Goal: Task Accomplishment & Management: Manage account settings

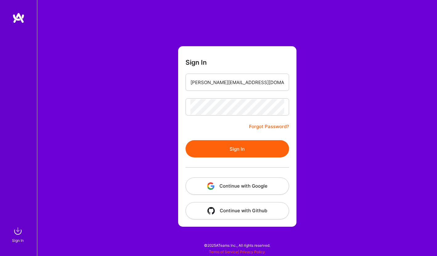
click at [237, 144] on button "Sign In" at bounding box center [238, 148] width 104 height 17
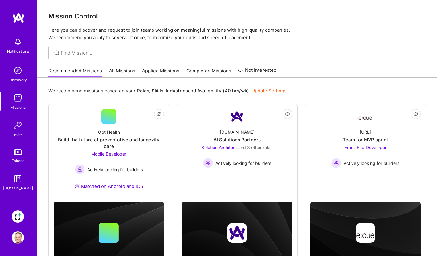
click at [18, 215] on img at bounding box center [18, 216] width 12 height 12
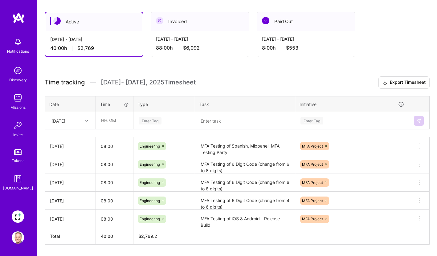
scroll to position [120, 0]
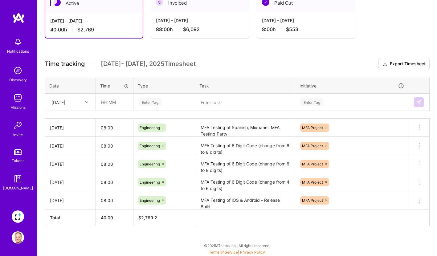
click at [88, 104] on div at bounding box center [88, 102] width 10 height 8
click at [75, 196] on div "[DATE]" at bounding box center [70, 199] width 50 height 11
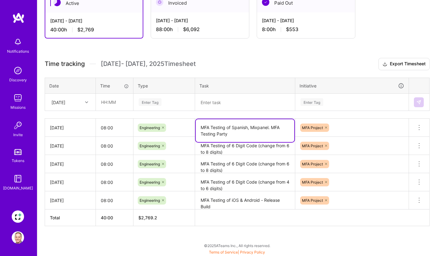
drag, startPoint x: 236, startPoint y: 133, endPoint x: 272, endPoint y: 128, distance: 36.8
click at [272, 128] on textarea "MFA Testing of Spanish, Mixpanel. MFA Testing Party" at bounding box center [245, 130] width 99 height 23
click at [122, 102] on input "text" at bounding box center [114, 102] width 37 height 16
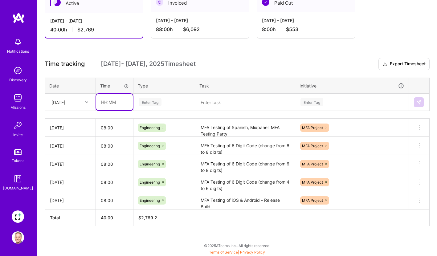
type input "08:00"
click at [154, 102] on div "Enter Tag" at bounding box center [150, 102] width 23 height 10
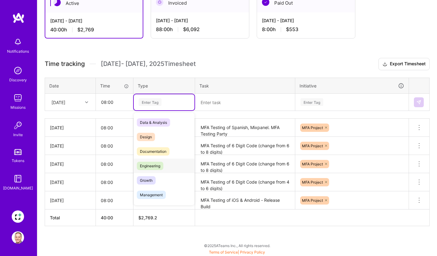
click at [157, 162] on span "Engineering" at bounding box center [150, 166] width 27 height 8
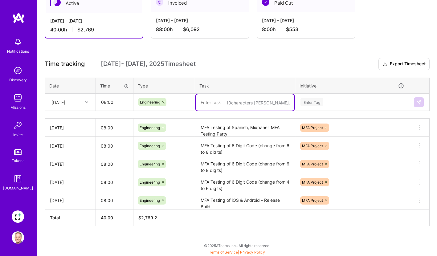
click at [240, 105] on textarea at bounding box center [245, 102] width 99 height 16
paste textarea "MFA Testing Party"
type textarea "MFA Testing, Sprint Grooming, On-Boarding Team Call"
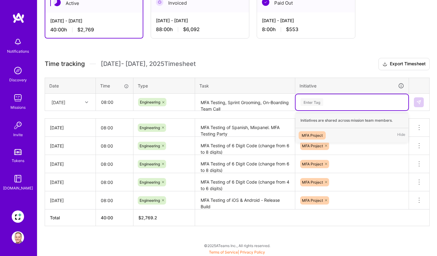
click at [312, 100] on div "Enter Tag" at bounding box center [311, 102] width 23 height 10
click at [311, 135] on div "MFA Project" at bounding box center [312, 135] width 21 height 6
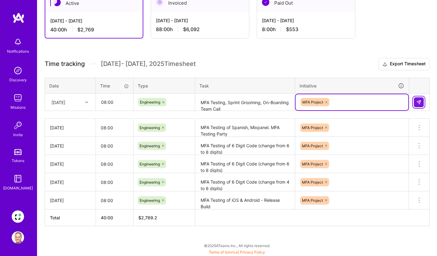
click at [419, 104] on button at bounding box center [419, 102] width 10 height 10
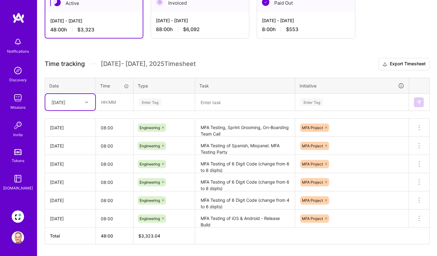
click at [83, 105] on div at bounding box center [88, 102] width 10 height 8
click at [77, 131] on div "[DATE]" at bounding box center [70, 130] width 50 height 11
click at [214, 104] on textarea at bounding box center [245, 102] width 99 height 16
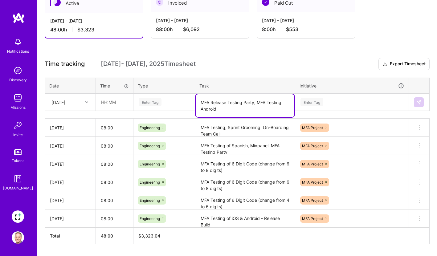
type textarea "MFA Release Testing Party, MFA Testing Android"
click at [154, 102] on div "Enter Tag" at bounding box center [150, 102] width 23 height 10
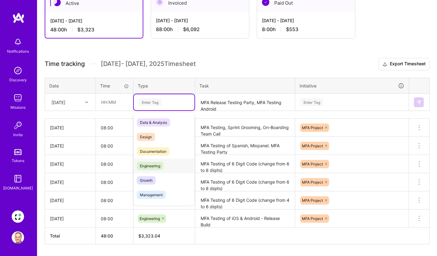
click at [155, 164] on span "Engineering" at bounding box center [150, 166] width 27 height 8
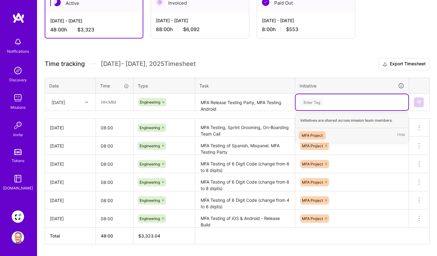
click at [313, 101] on div "Enter Tag" at bounding box center [311, 102] width 23 height 10
click at [318, 135] on div "MFA Project" at bounding box center [312, 135] width 21 height 6
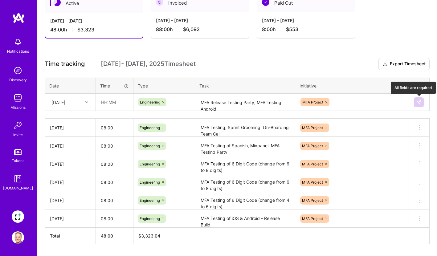
click at [422, 103] on button at bounding box center [419, 102] width 10 height 10
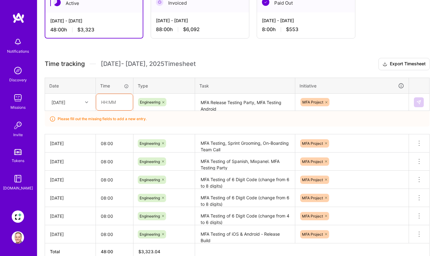
click at [117, 104] on input "text" at bounding box center [114, 102] width 37 height 16
type input "08:00"
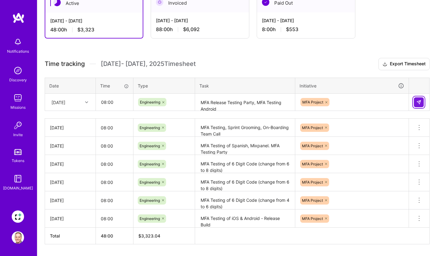
click at [420, 103] on img at bounding box center [418, 102] width 5 height 5
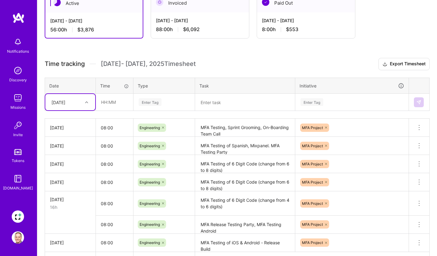
click at [87, 104] on div at bounding box center [88, 102] width 10 height 8
click at [78, 198] on div "[DATE]" at bounding box center [70, 199] width 50 height 11
click at [117, 104] on input "text" at bounding box center [114, 102] width 37 height 16
type input "08:00"
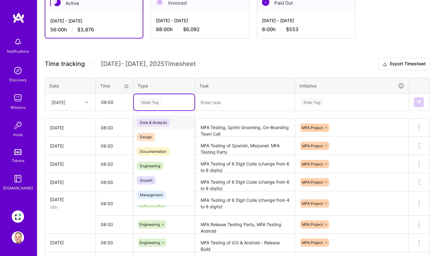
click at [159, 100] on div "Enter Tag" at bounding box center [150, 102] width 23 height 10
click at [160, 166] on span "Engineering" at bounding box center [150, 166] width 27 height 8
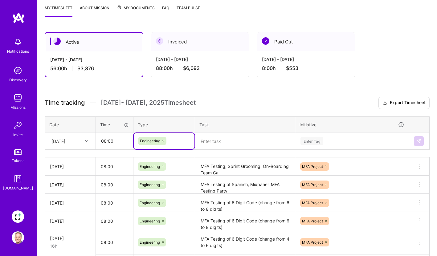
scroll to position [163, 0]
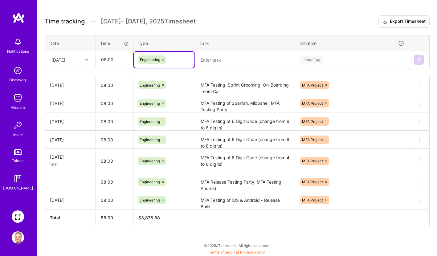
click at [235, 58] on textarea at bounding box center [245, 60] width 99 height 16
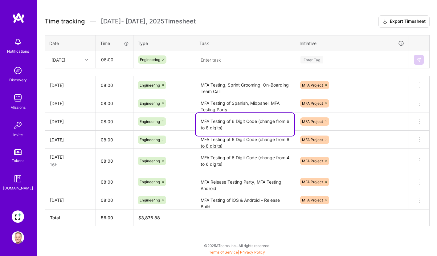
drag, startPoint x: 239, startPoint y: 128, endPoint x: 200, endPoint y: 121, distance: 39.8
click at [200, 121] on textarea "MFA Testing of 6 Digit Code (change from 6 to 8 digits)" at bounding box center [245, 124] width 99 height 23
click at [226, 56] on textarea at bounding box center [245, 60] width 99 height 16
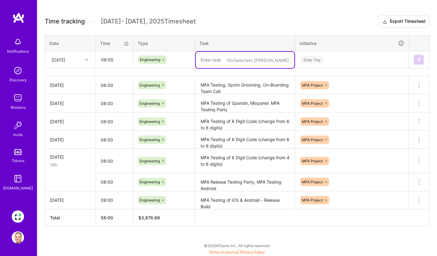
paste textarea "MFA Testing of 6 Digit Code (change from 6 to 8 digits)"
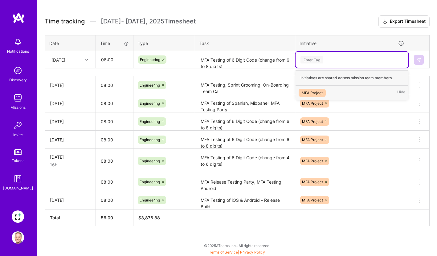
click at [316, 58] on div "Enter Tag" at bounding box center [311, 60] width 23 height 10
click at [318, 94] on div "MFA Project" at bounding box center [312, 93] width 21 height 6
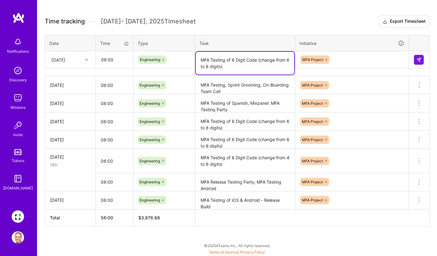
drag, startPoint x: 230, startPoint y: 65, endPoint x: 227, endPoint y: 59, distance: 6.3
click at [227, 59] on textarea "MFA Testing of 6 Digit Code (change from 6 to 8 digits)" at bounding box center [245, 63] width 99 height 23
paste textarea "MFA Testing of 6 Digit Code (change from 6 to 8 digits)"
type textarea "MFA Testing Party: MFA Testing of 6 Digit Code (change from 6 to 8 digits)"
click at [414, 58] on button at bounding box center [419, 60] width 10 height 10
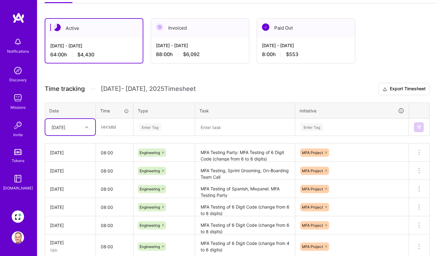
scroll to position [94, 0]
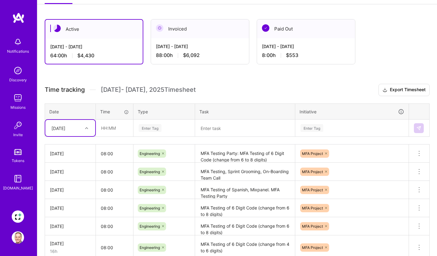
click at [80, 131] on div "[DATE]" at bounding box center [65, 128] width 34 height 10
click at [76, 166] on div "[DATE]" at bounding box center [70, 168] width 50 height 11
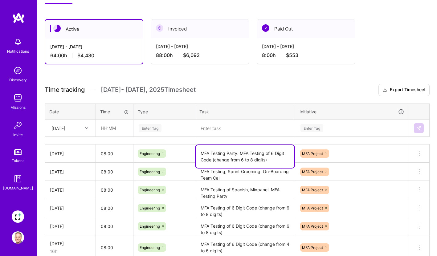
drag, startPoint x: 271, startPoint y: 159, endPoint x: 199, endPoint y: 153, distance: 71.8
click at [199, 153] on textarea "MFA Testing Party: MFA Testing of 6 Digit Code (change from 6 to 8 digits)" at bounding box center [245, 156] width 99 height 23
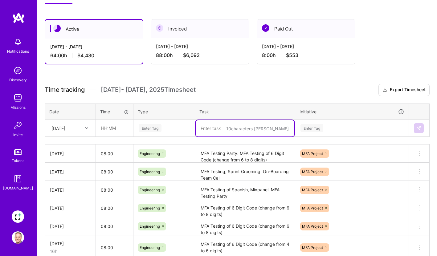
click at [218, 128] on textarea at bounding box center [245, 128] width 99 height 16
paste textarea "MFA Testing Party: MFA Testing of 6 Digit Code (change from 6 to 8 digits)"
type textarea "MFA Testing Party: MFA Testing of 6 Digit Code (change from 6 to 8 digits)"
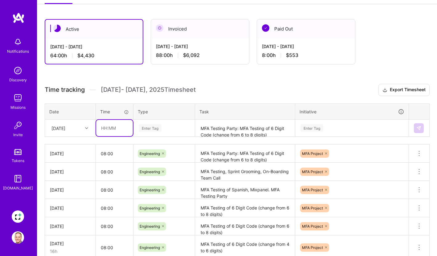
click at [113, 128] on input "text" at bounding box center [114, 128] width 37 height 16
type input "08:00"
click at [149, 129] on div "Enter Tag" at bounding box center [150, 128] width 23 height 10
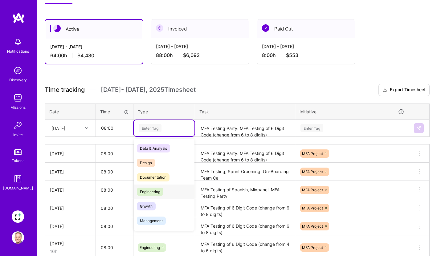
click at [156, 190] on span "Engineering" at bounding box center [150, 192] width 27 height 8
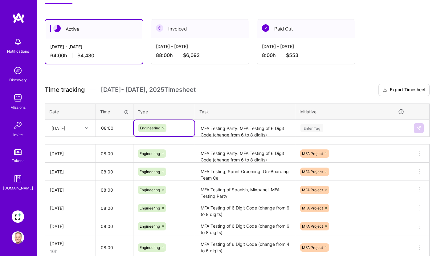
click at [228, 136] on textarea "MFA Testing Party: MFA Testing of 6 Digit Code (change from 6 to 8 digits)" at bounding box center [245, 128] width 99 height 16
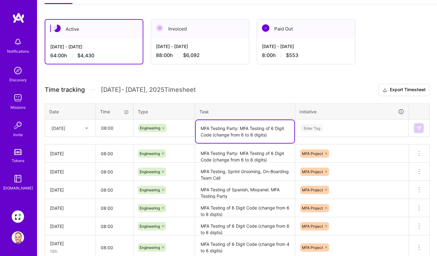
drag, startPoint x: 240, startPoint y: 128, endPoint x: 202, endPoint y: 128, distance: 38.8
click at [240, 128] on textarea "MFA Testing Party: MFA Testing of 6 Digit Code (change from 6 to 8 digits)" at bounding box center [245, 131] width 99 height 23
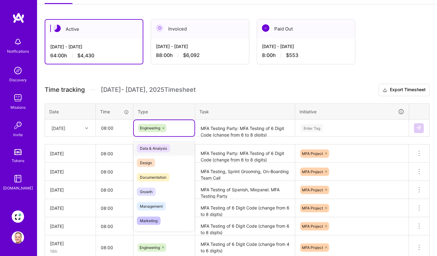
click at [187, 128] on div "Engineering" at bounding box center [164, 128] width 52 height 8
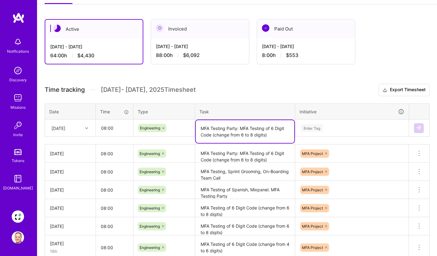
drag, startPoint x: 240, startPoint y: 128, endPoint x: 192, endPoint y: 126, distance: 48.4
click at [192, 126] on tr "[DATE] 08:00 Engineering MFA Testing Party: MFA Testing of 6 Digit Code (change…" at bounding box center [237, 128] width 385 height 17
type textarea "MFA Testing of 6 Digit Code (change from 6 to 8 digits)"
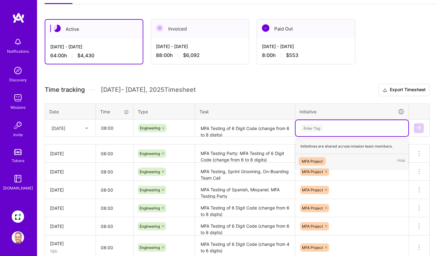
click at [314, 127] on div "Enter Tag" at bounding box center [311, 128] width 23 height 10
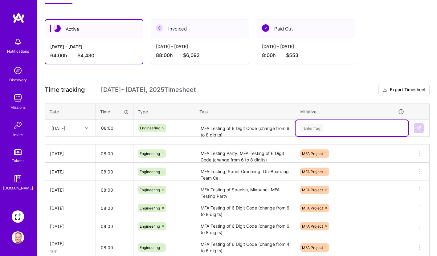
click at [314, 127] on div "Enter Tag" at bounding box center [311, 128] width 23 height 10
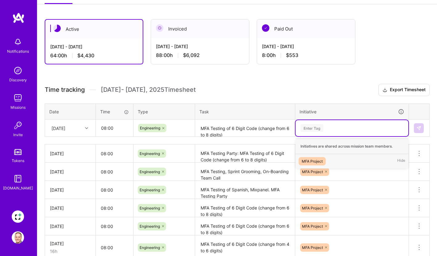
click at [316, 126] on div "Enter Tag" at bounding box center [311, 128] width 23 height 10
click at [318, 161] on div "MFA Project" at bounding box center [312, 161] width 21 height 6
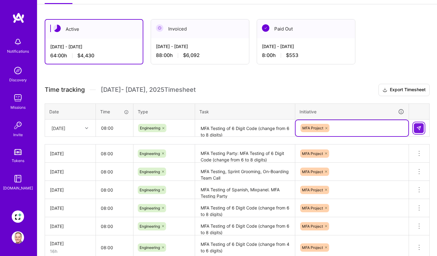
click at [419, 127] on img at bounding box center [418, 128] width 5 height 5
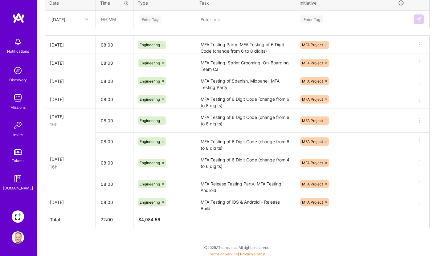
scroll to position [205, 0]
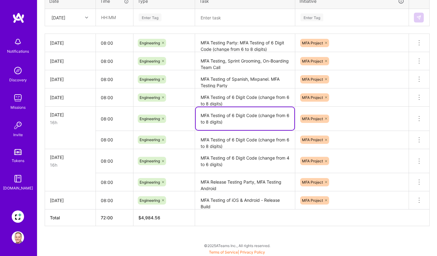
drag, startPoint x: 227, startPoint y: 121, endPoint x: 197, endPoint y: 116, distance: 30.5
click at [197, 116] on textarea "MFA Testing of 6 Digit Code (change from 6 to 8 digits)" at bounding box center [245, 118] width 99 height 23
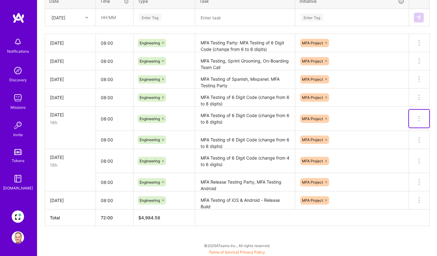
click at [419, 120] on icon at bounding box center [418, 118] width 7 height 7
click at [402, 128] on button "Delete row" at bounding box center [404, 129] width 32 height 15
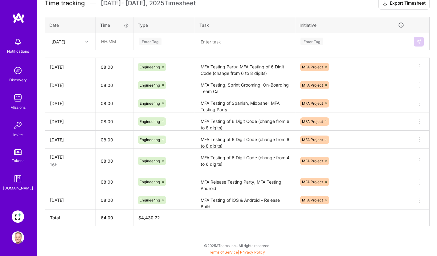
click at [87, 42] on icon at bounding box center [86, 41] width 3 height 3
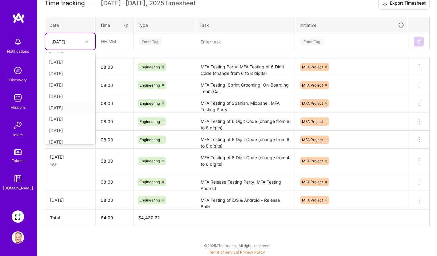
scroll to position [25, 0]
click at [75, 123] on div "[DATE]" at bounding box center [70, 124] width 50 height 11
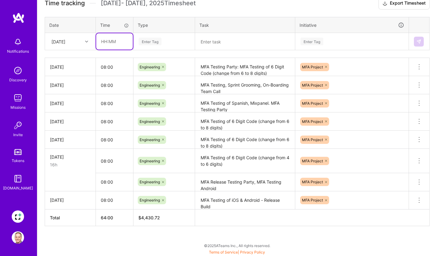
click at [115, 45] on input "text" at bounding box center [114, 41] width 37 height 16
type input "08:00"
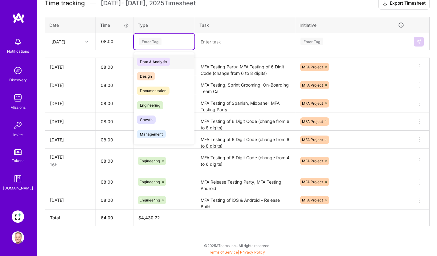
click at [146, 41] on div "Enter Tag" at bounding box center [150, 42] width 23 height 10
click at [148, 106] on span "Engineering" at bounding box center [150, 105] width 27 height 8
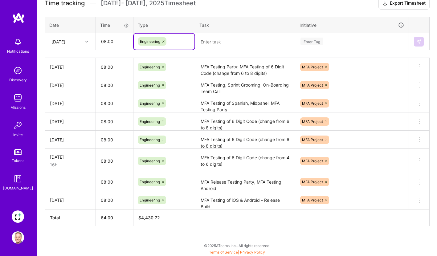
click at [218, 41] on textarea at bounding box center [245, 42] width 99 height 16
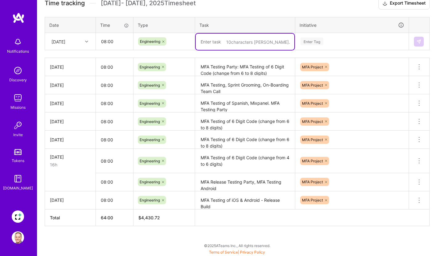
paste textarea "MFA Testing of 6 Digit Code (change from 6 to 8 digits)"
type textarea "MFA Testing of 6 Digit Code (change from 6 to 8 digits)"
click at [317, 42] on div "Enter Tag" at bounding box center [311, 42] width 23 height 10
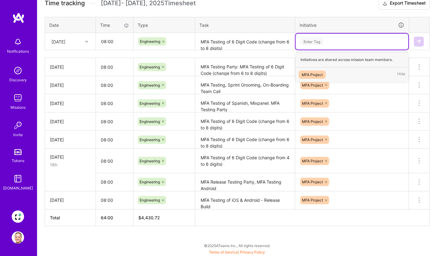
click at [314, 73] on div "MFA Project" at bounding box center [312, 74] width 21 height 6
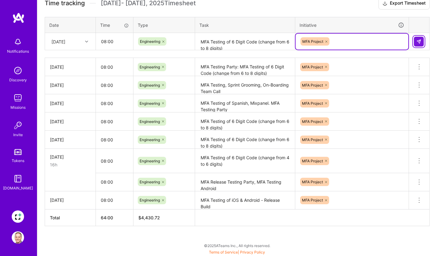
click at [419, 39] on img at bounding box center [418, 41] width 5 height 5
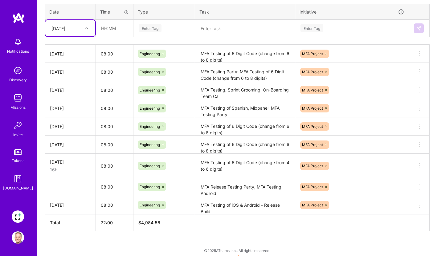
scroll to position [195, 0]
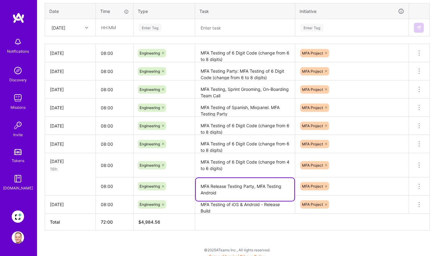
drag, startPoint x: 230, startPoint y: 192, endPoint x: 200, endPoint y: 184, distance: 31.6
click at [200, 184] on textarea "MFA Release Testing Party, MFA Testing Android" at bounding box center [245, 189] width 99 height 23
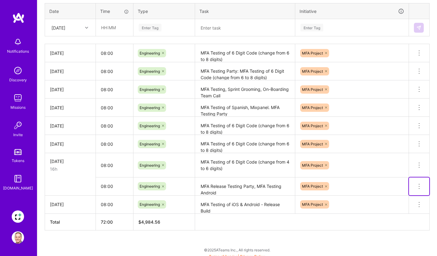
click at [420, 185] on icon at bounding box center [418, 186] width 7 height 7
click at [420, 184] on icon at bounding box center [418, 186] width 7 height 7
click at [410, 193] on button "Delete row" at bounding box center [404, 197] width 32 height 15
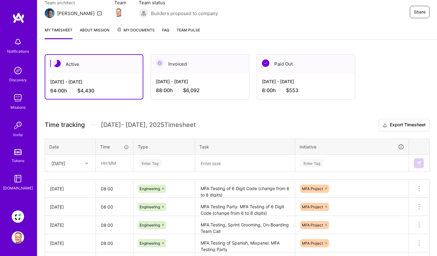
scroll to position [0, 0]
